Goal: Information Seeking & Learning: Learn about a topic

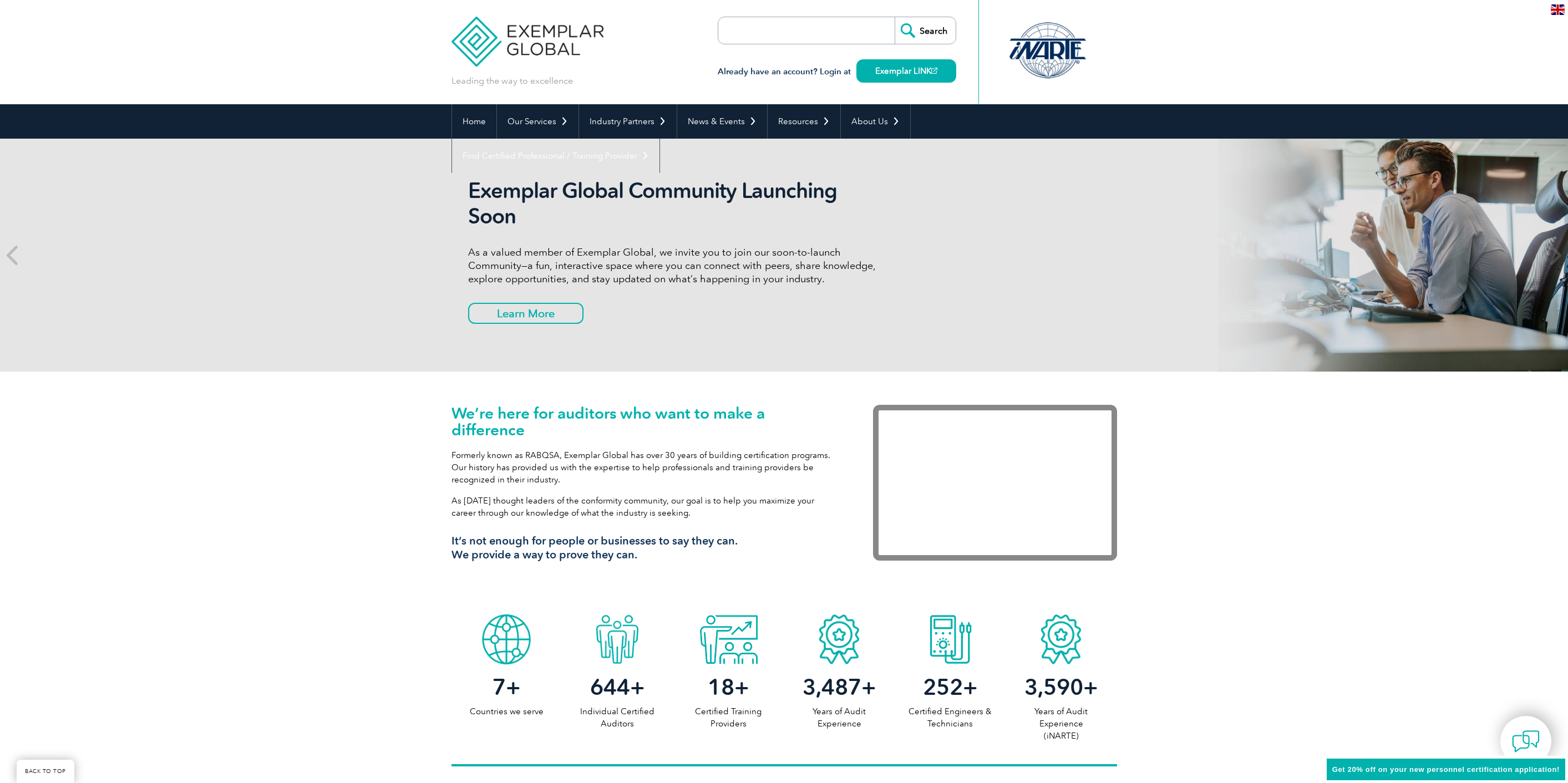
scroll to position [2259, 0]
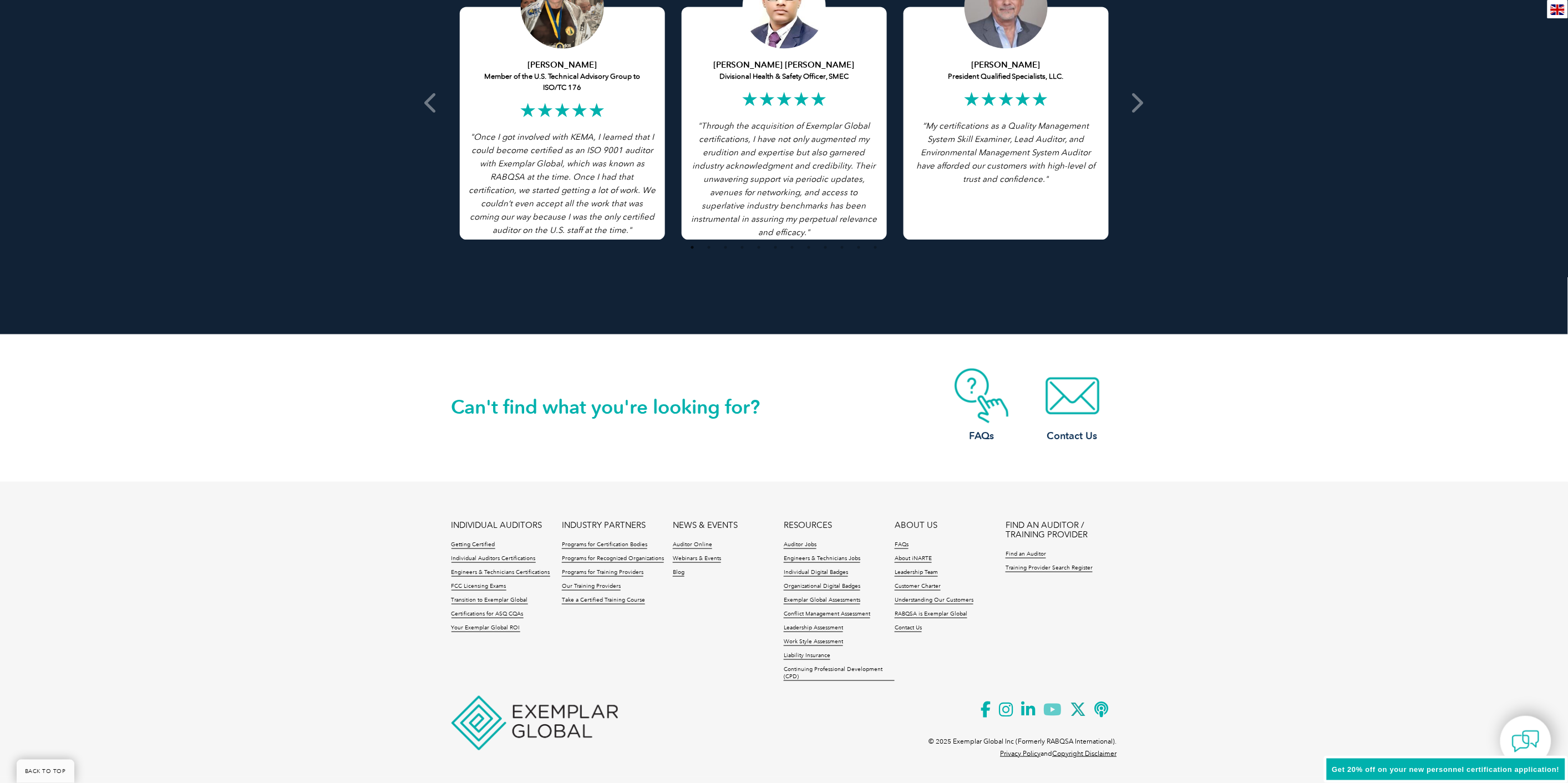
click at [1054, 708] on icon at bounding box center [1057, 710] width 26 height 27
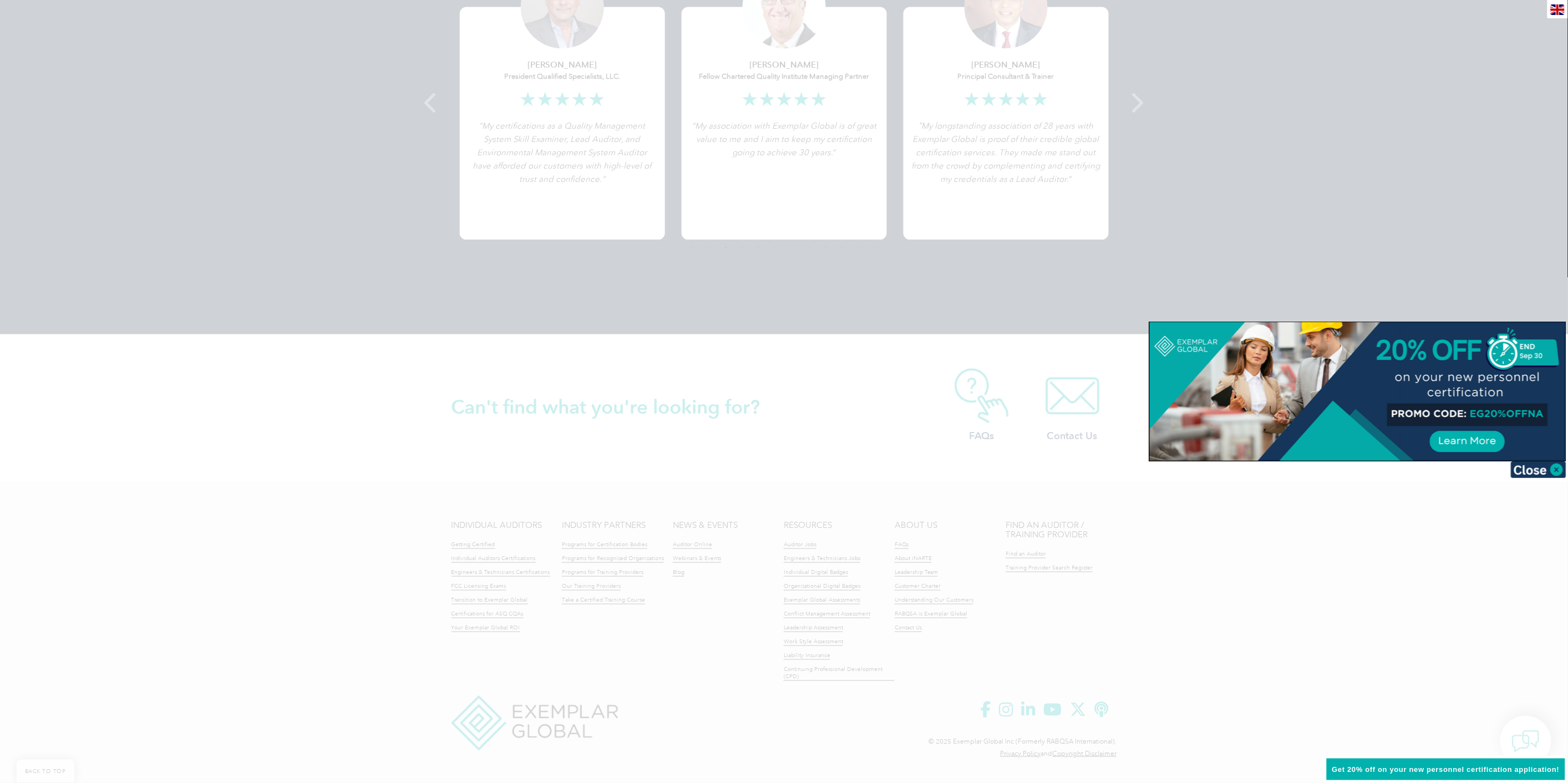
click at [1338, 667] on div at bounding box center [784, 392] width 1568 height 783
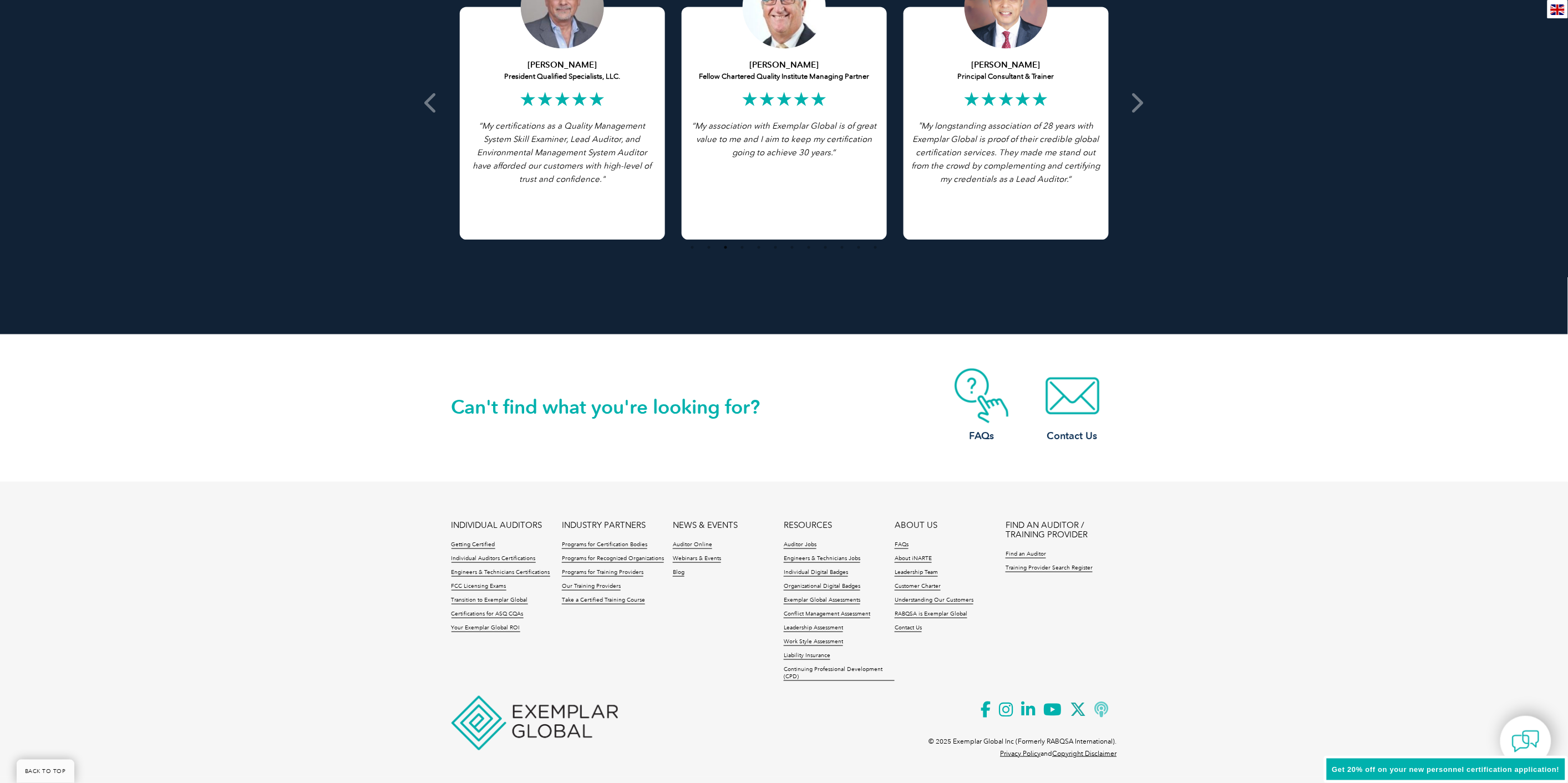
click at [1107, 710] on icon at bounding box center [1105, 710] width 22 height 27
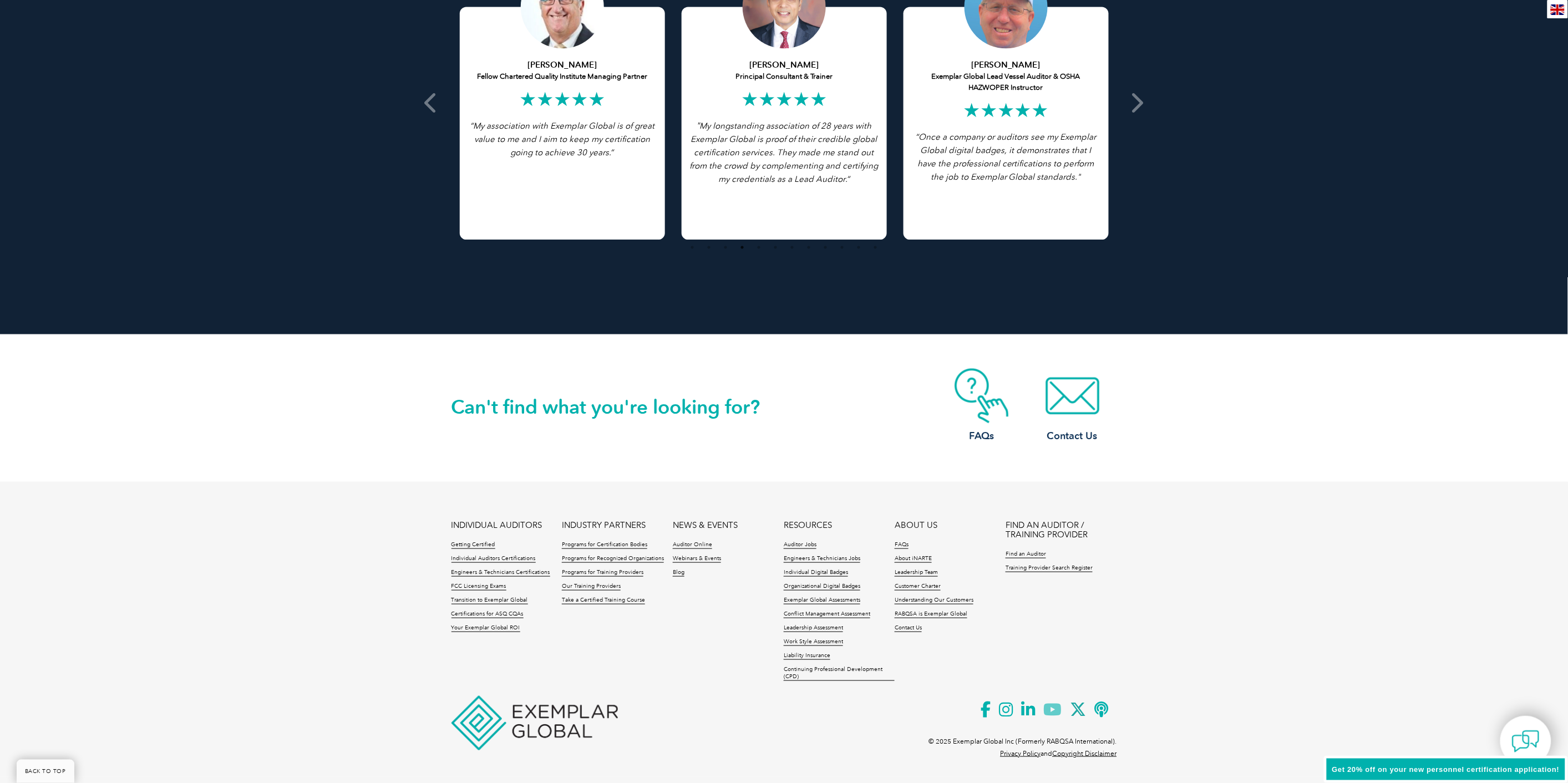
click at [1050, 710] on icon at bounding box center [1057, 710] width 26 height 27
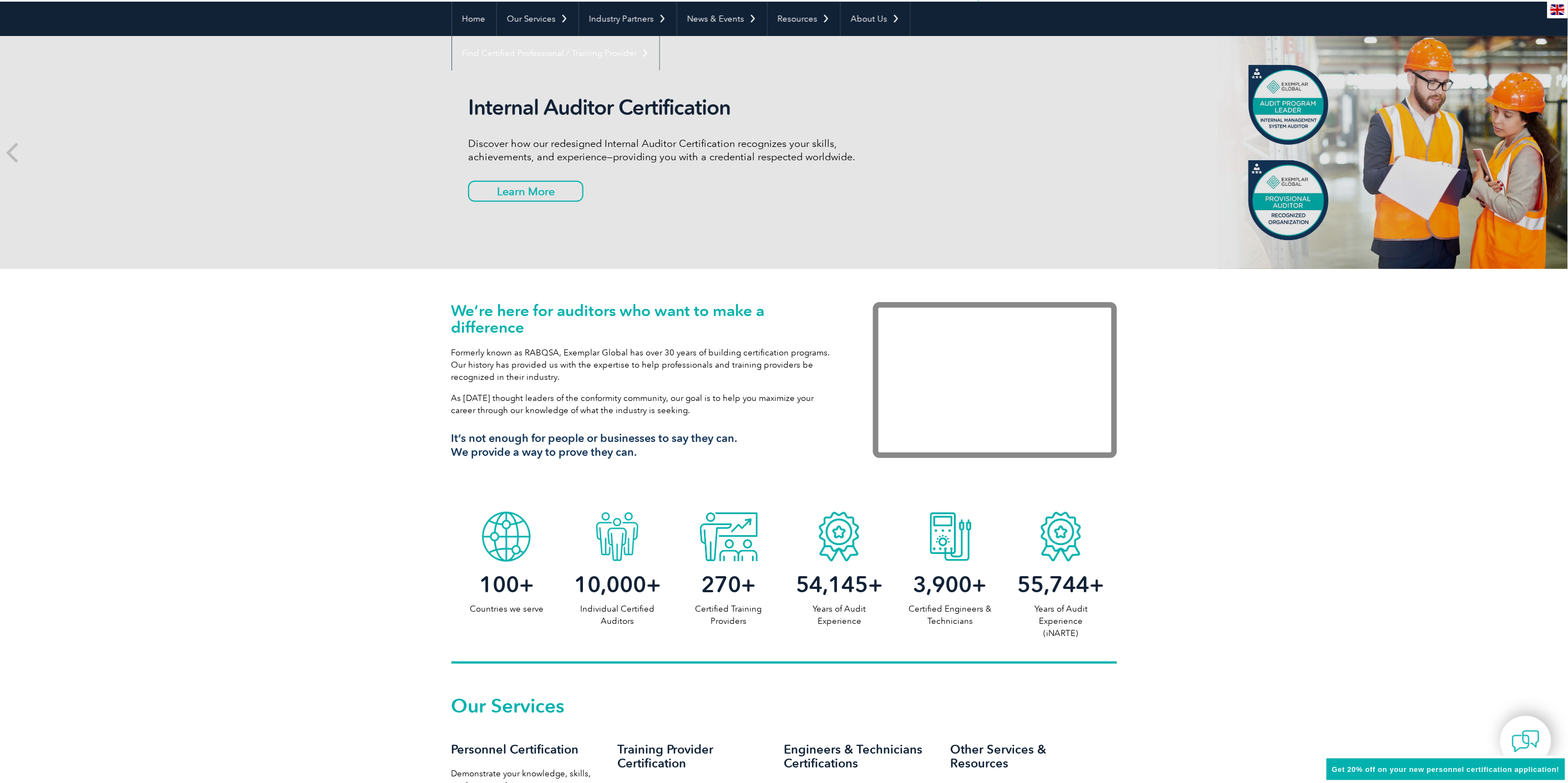
scroll to position [0, 0]
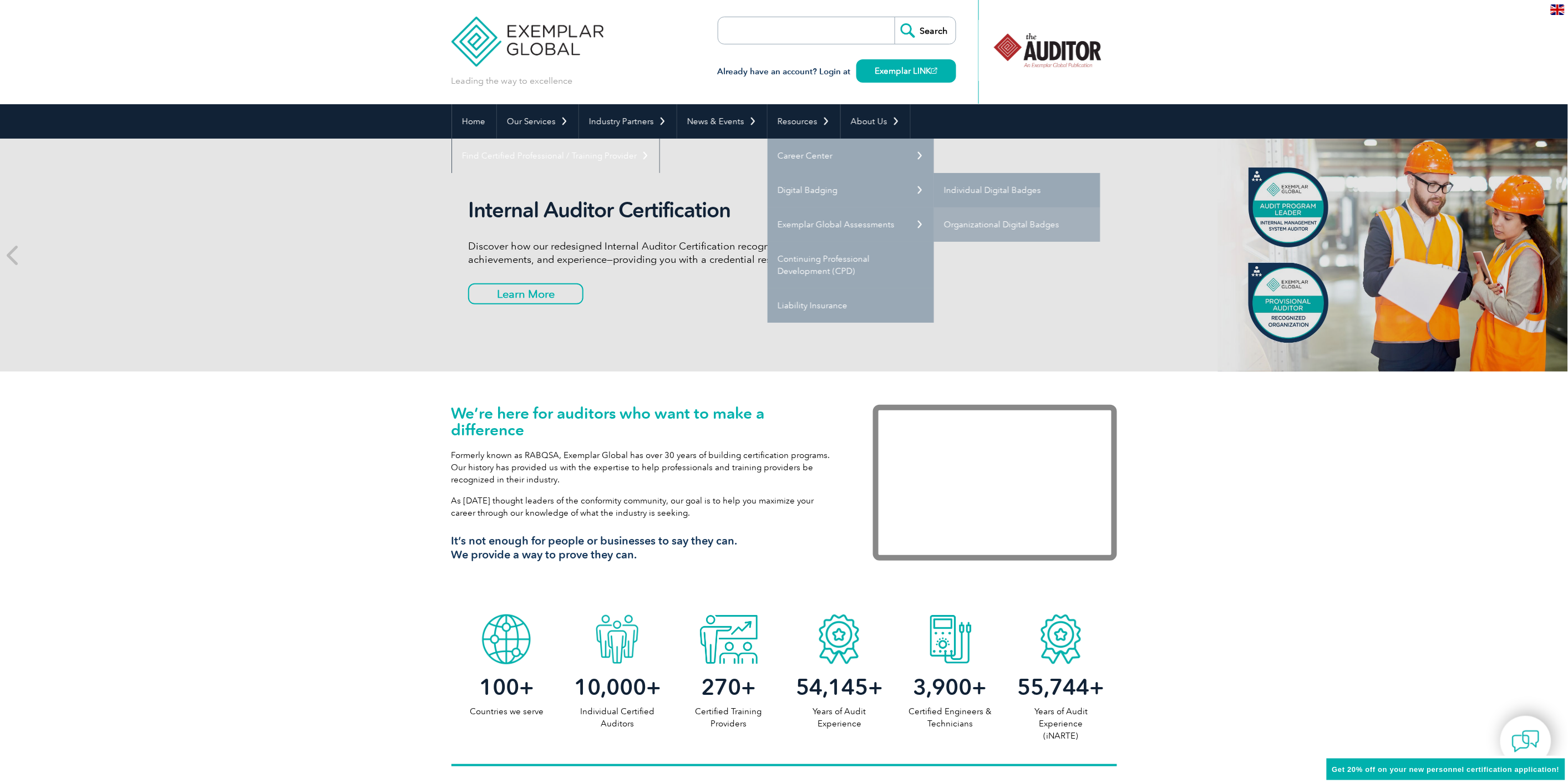
click at [980, 189] on link "Individual Digital Badges" at bounding box center [1017, 190] width 166 height 34
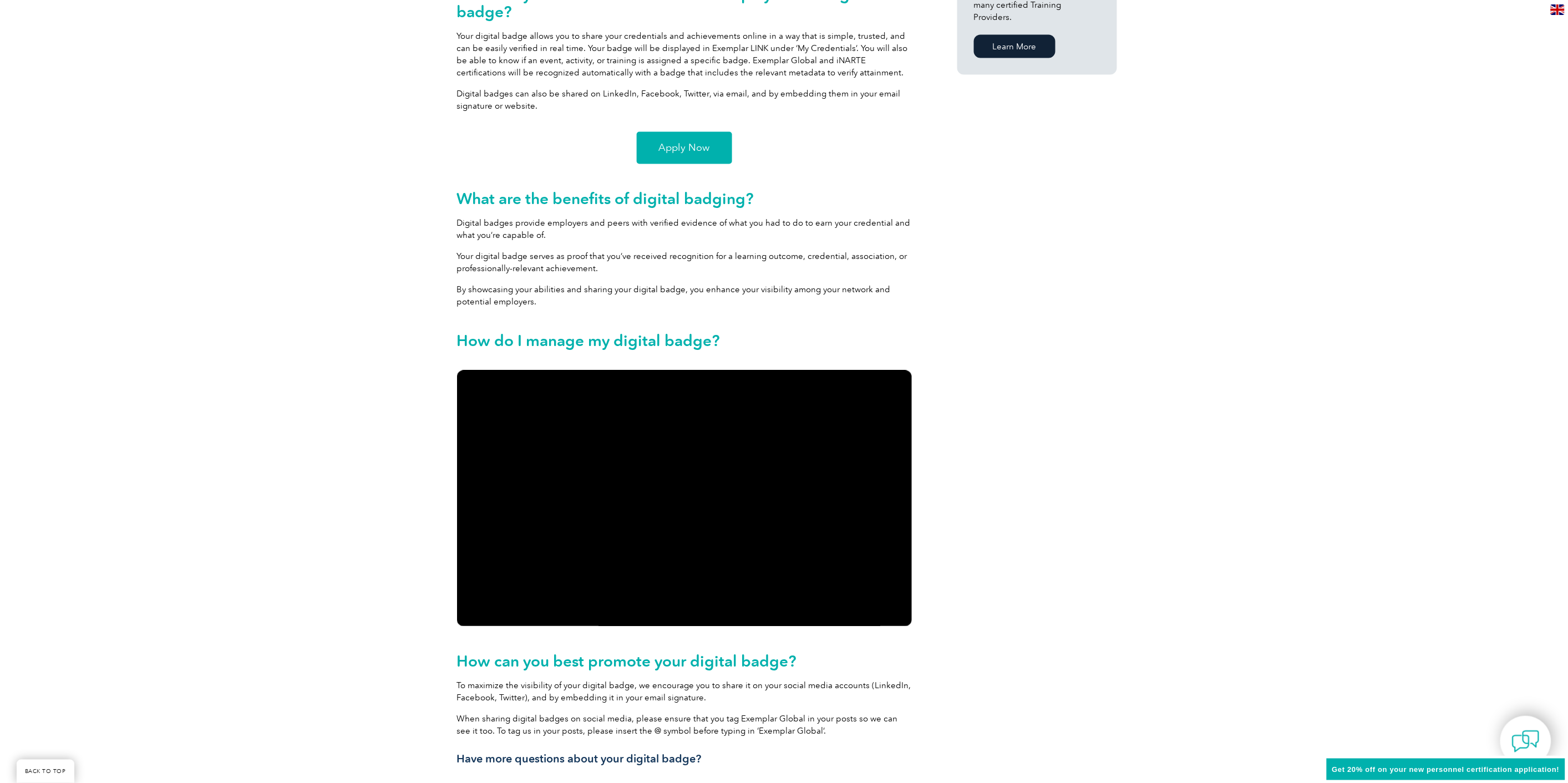
scroll to position [924, 0]
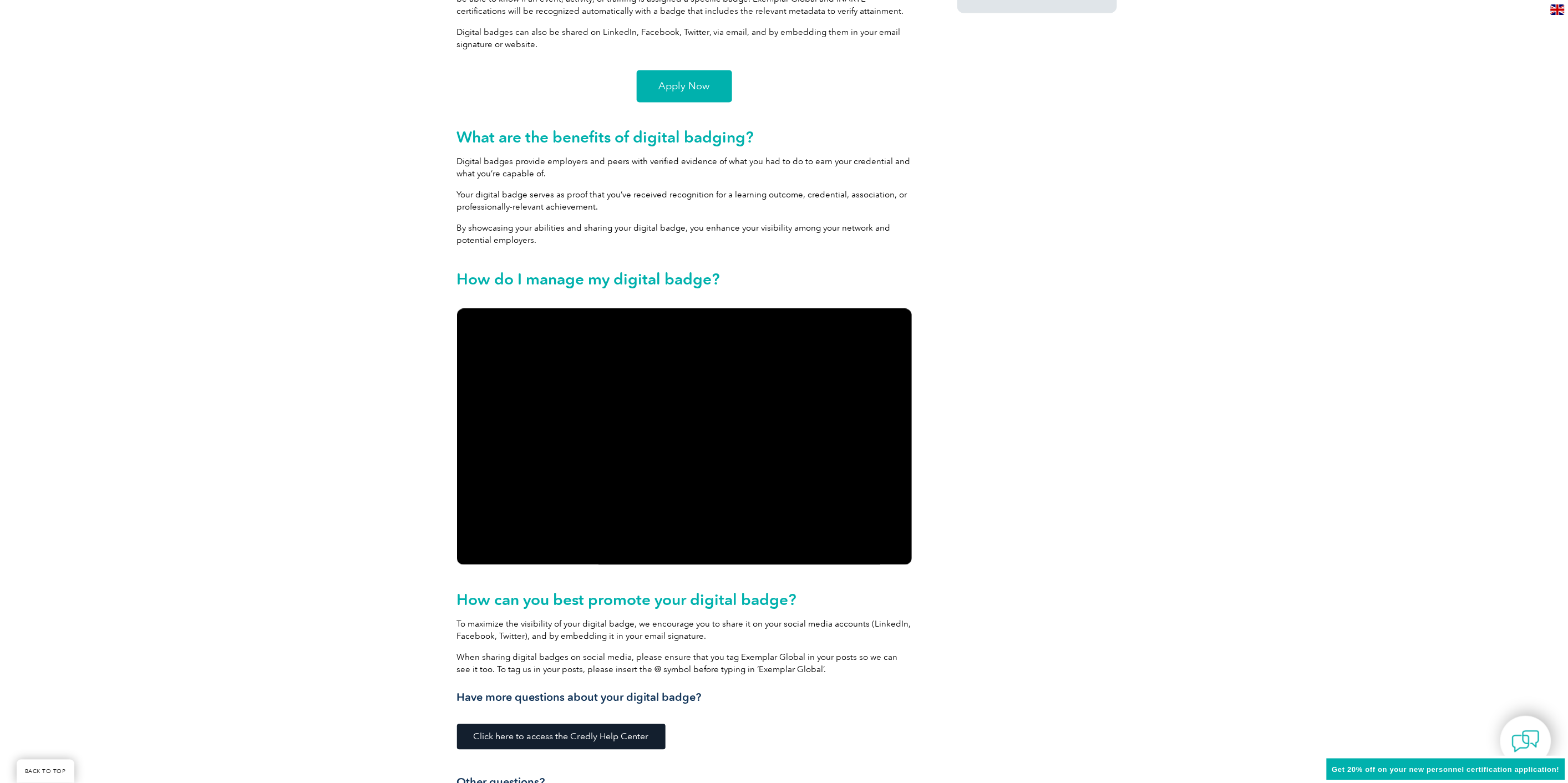
drag, startPoint x: 872, startPoint y: 559, endPoint x: 1119, endPoint y: 348, distance: 324.9
click at [1136, 322] on div "View all of Exemplar Global’s badges on Credly Exemplar Global is committed to …" at bounding box center [784, 309] width 1568 height 1929
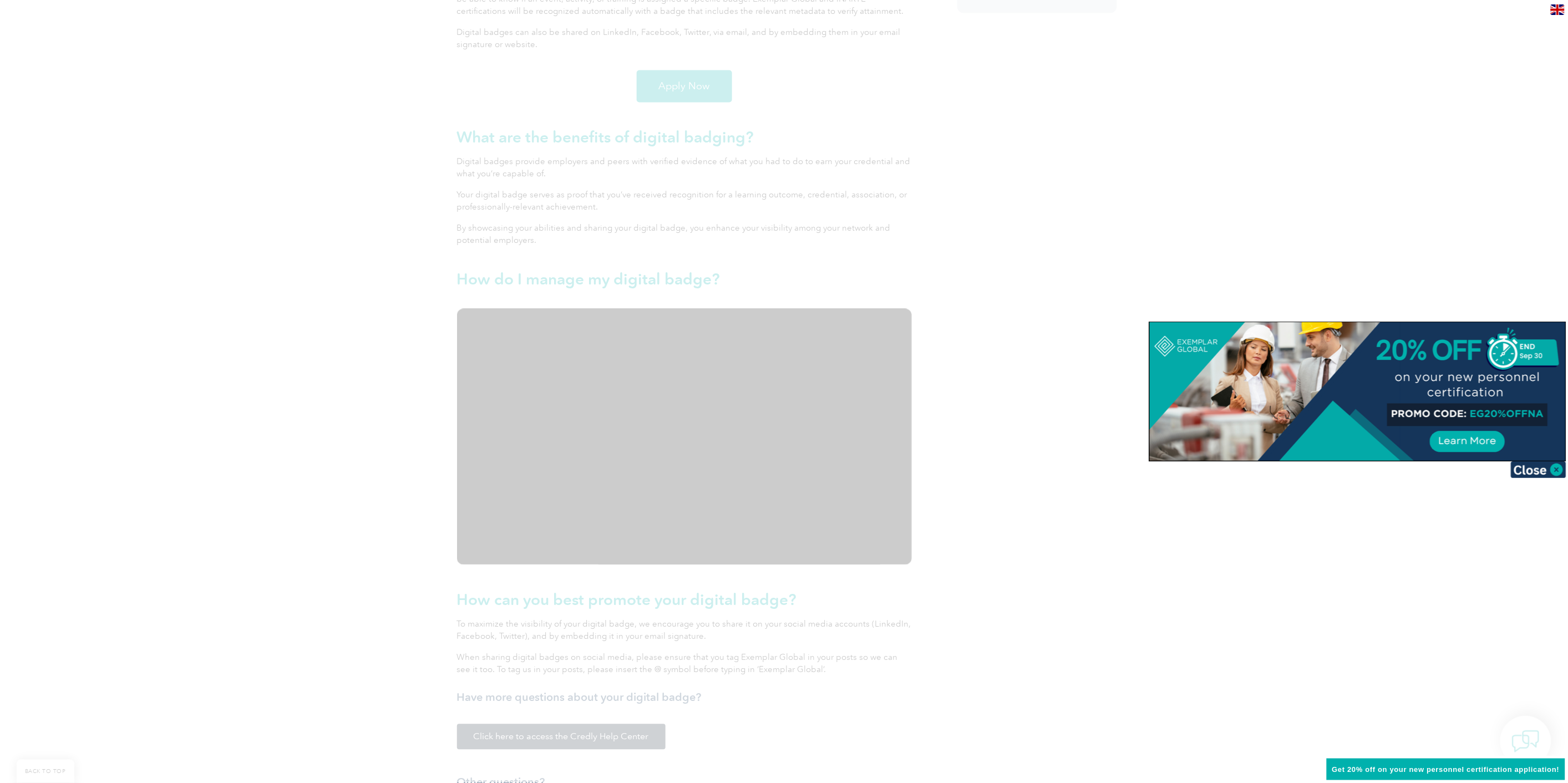
click at [1037, 409] on div at bounding box center [784, 392] width 1568 height 783
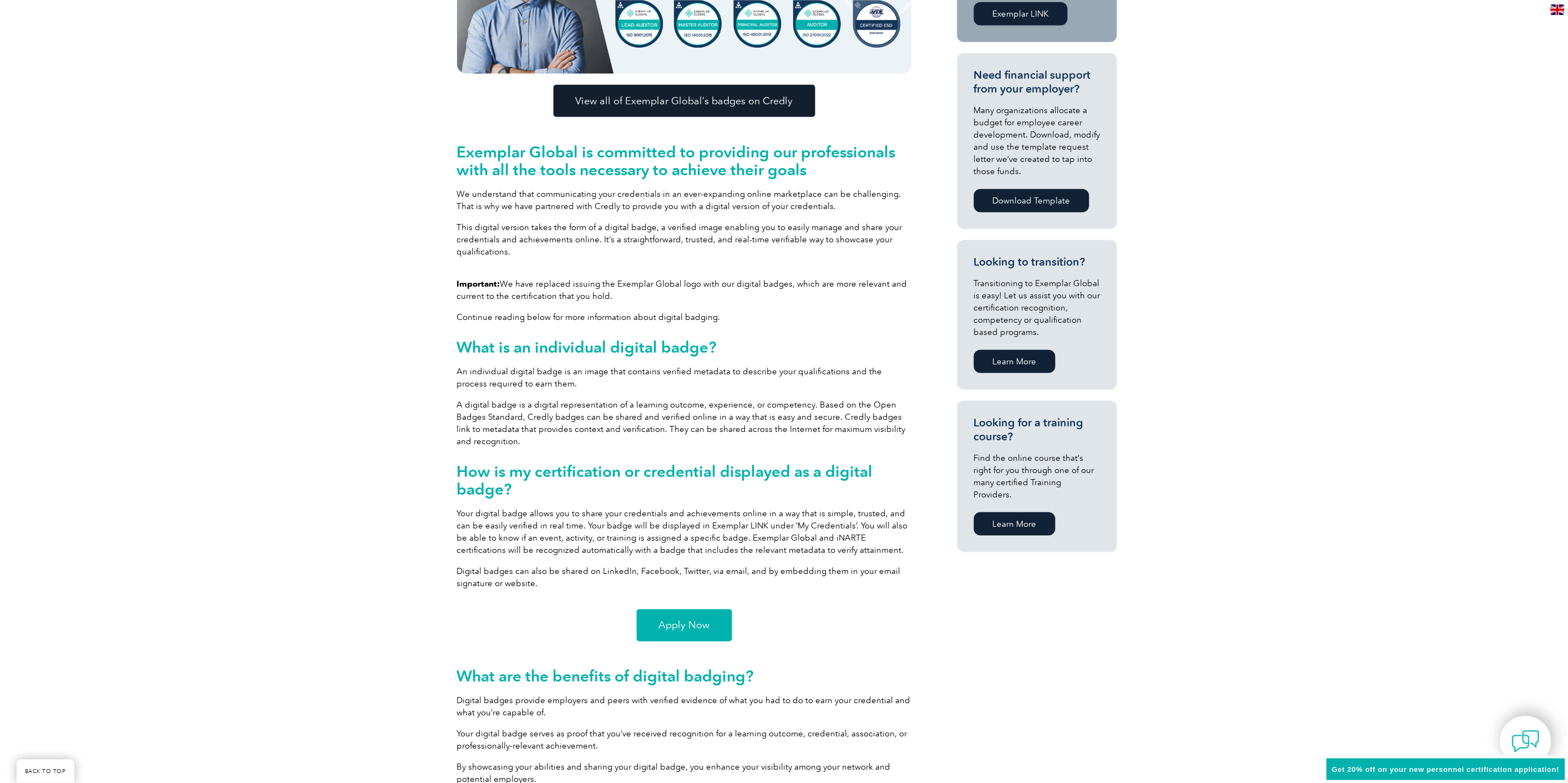
scroll to position [0, 0]
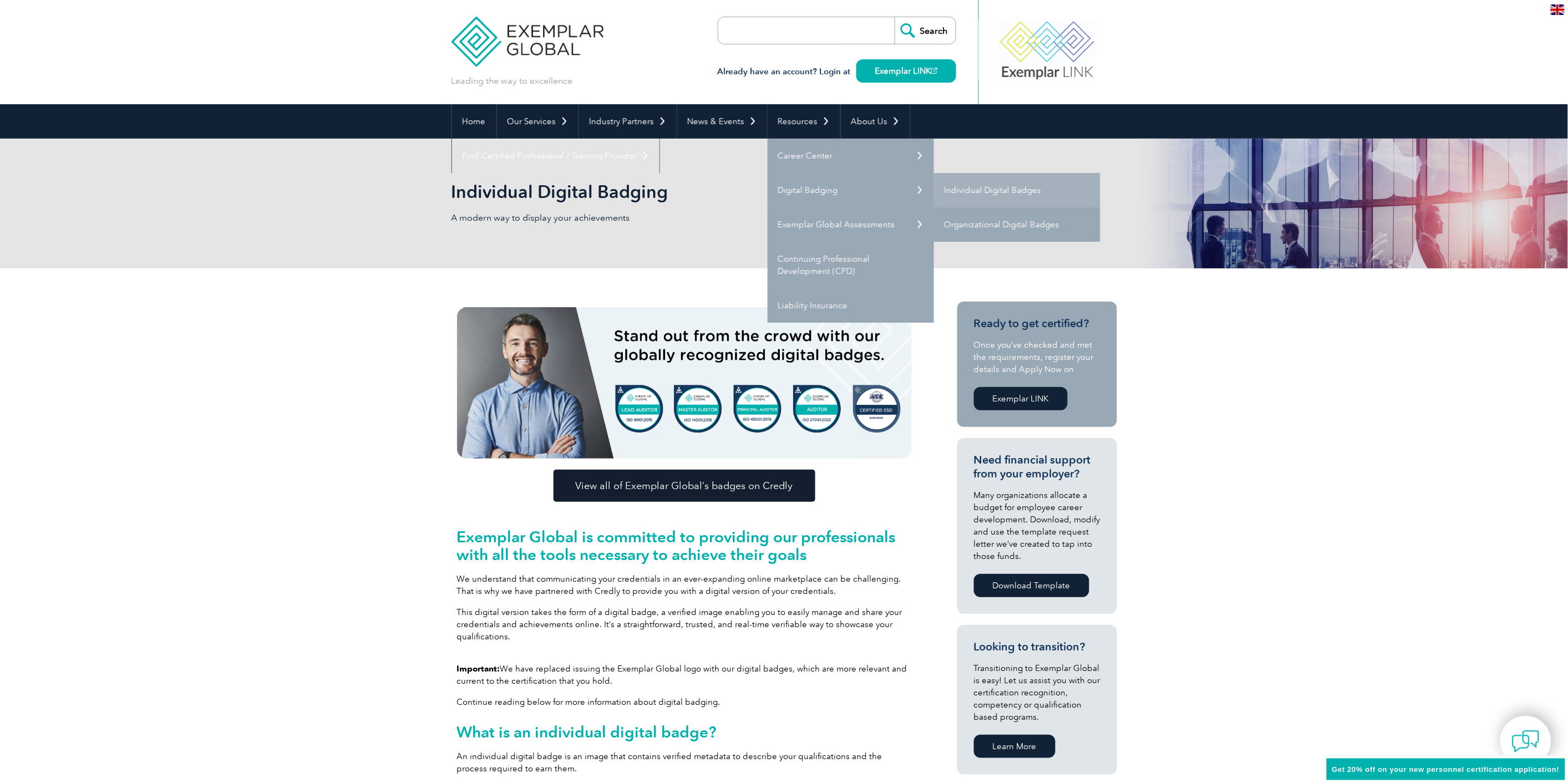
click at [948, 217] on link "Organizational Digital Badges" at bounding box center [1017, 225] width 166 height 34
click at [979, 226] on link "Organizational Digital Badges" at bounding box center [1017, 225] width 166 height 34
